Goal: Task Accomplishment & Management: Manage account settings

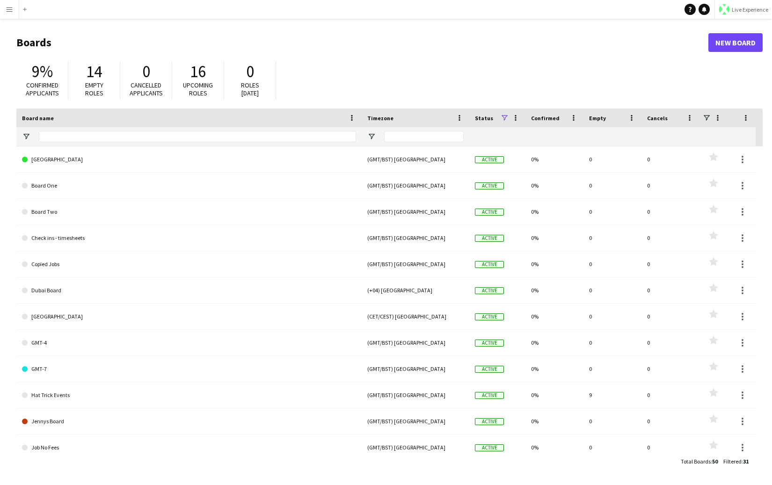
click at [737, 11] on span "Live Experience" at bounding box center [750, 9] width 37 height 7
click at [730, 65] on span "Walls Productions" at bounding box center [740, 62] width 50 height 8
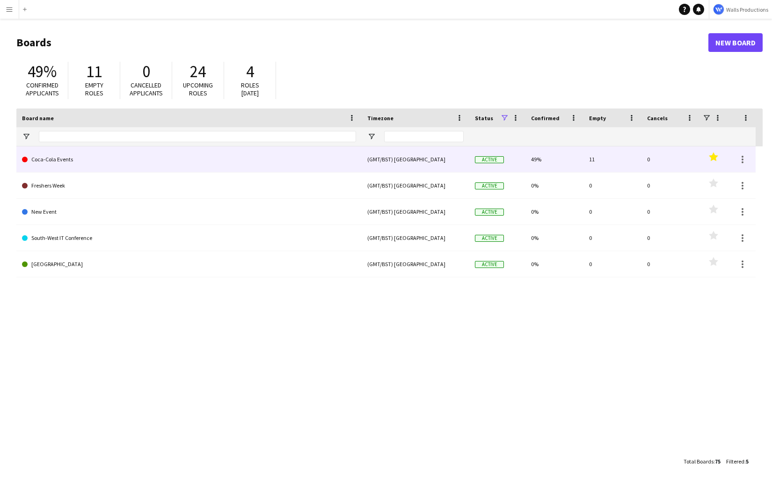
click at [49, 163] on link "Coca-Cola Events" at bounding box center [189, 159] width 334 height 26
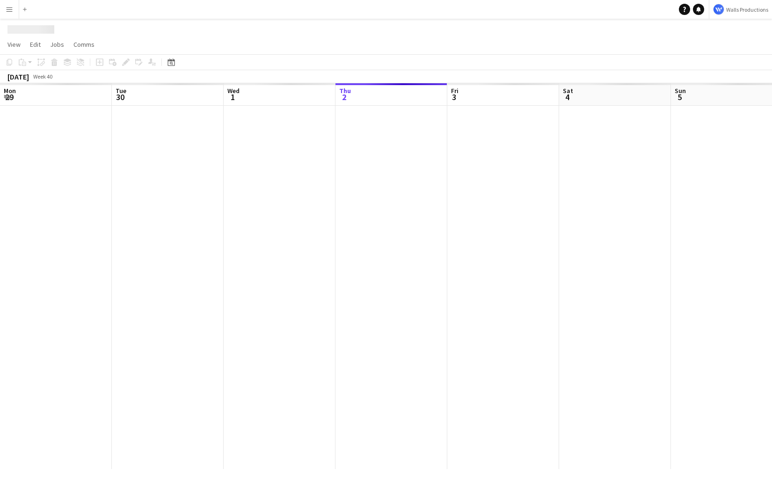
scroll to position [0, 224]
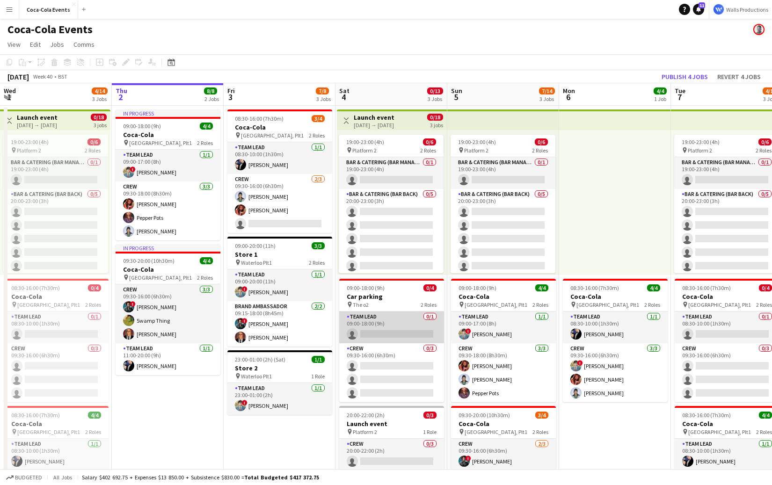
click at [363, 330] on app-card-role "Team Lead 0/1 09:00-18:00 (9h) single-neutral-actions" at bounding box center [391, 328] width 105 height 32
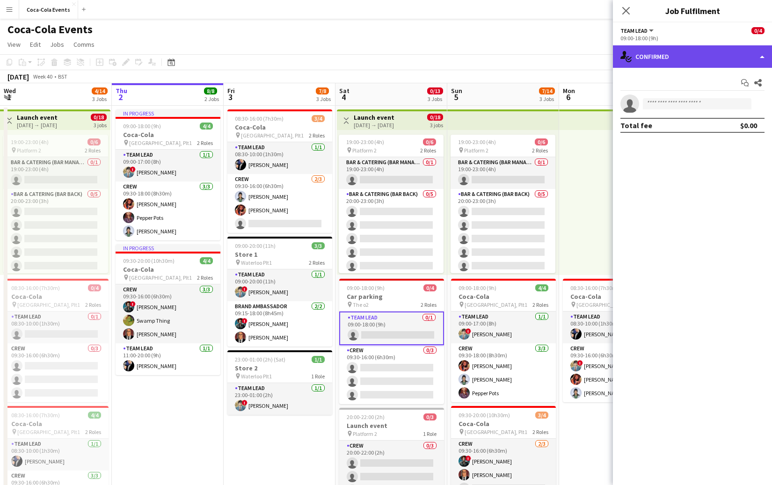
click at [700, 58] on div "single-neutral-actions-check-2 Confirmed" at bounding box center [692, 56] width 159 height 22
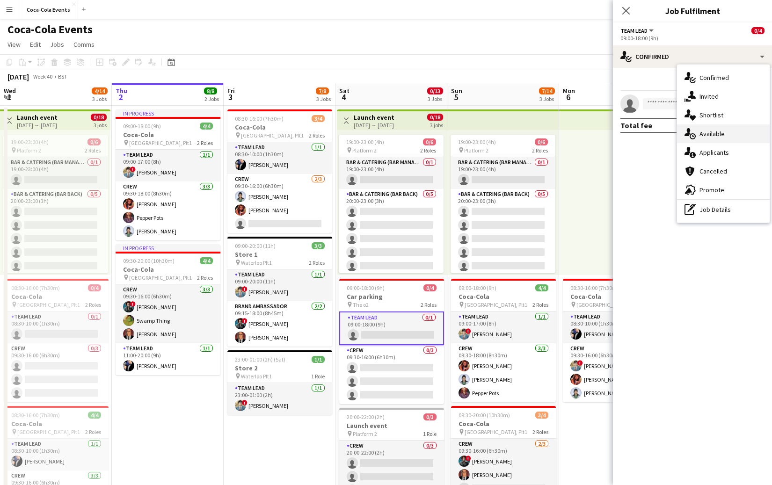
click at [719, 133] on span "Available" at bounding box center [712, 134] width 25 height 8
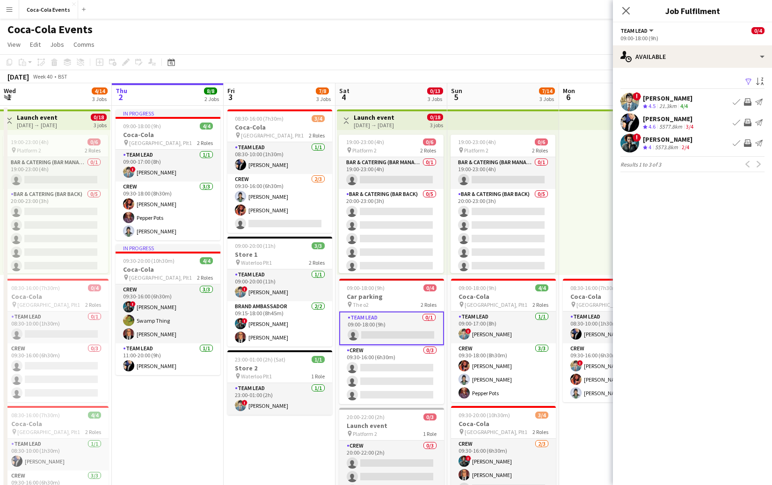
click at [664, 102] on div "21.3km" at bounding box center [668, 106] width 21 height 8
